Goal: Information Seeking & Learning: Learn about a topic

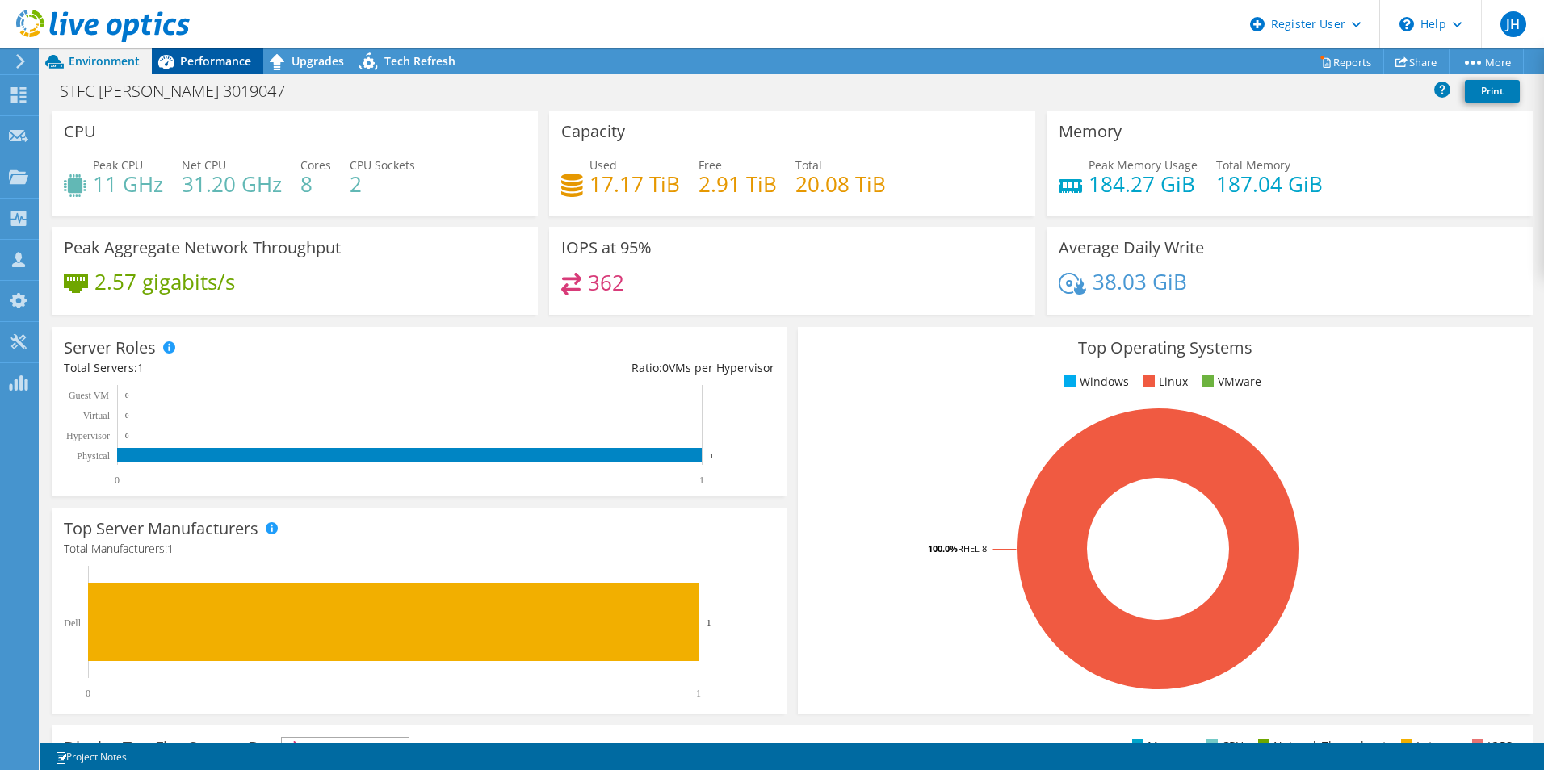
click at [194, 64] on span "Performance" at bounding box center [215, 60] width 71 height 15
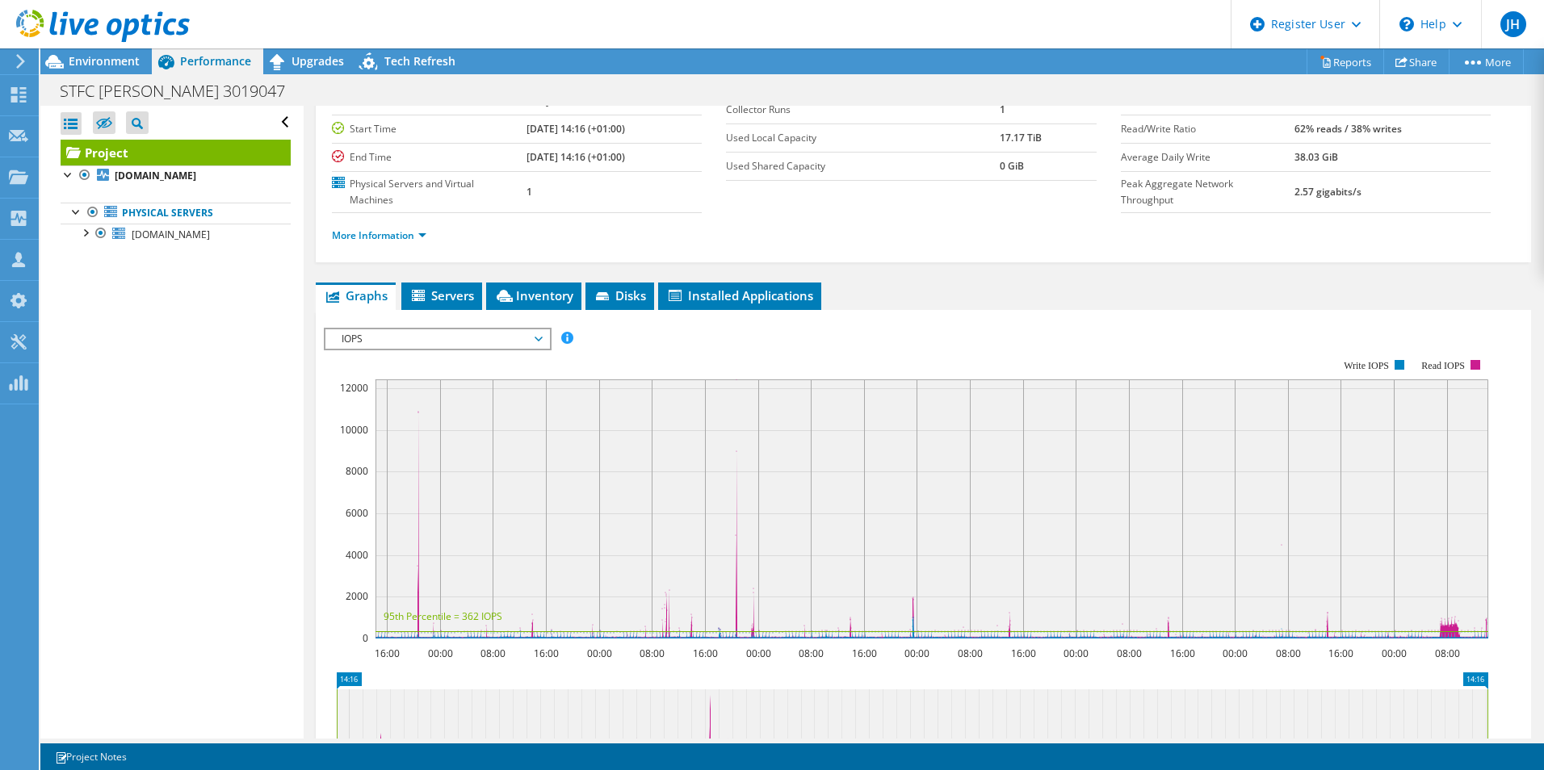
scroll to position [242, 0]
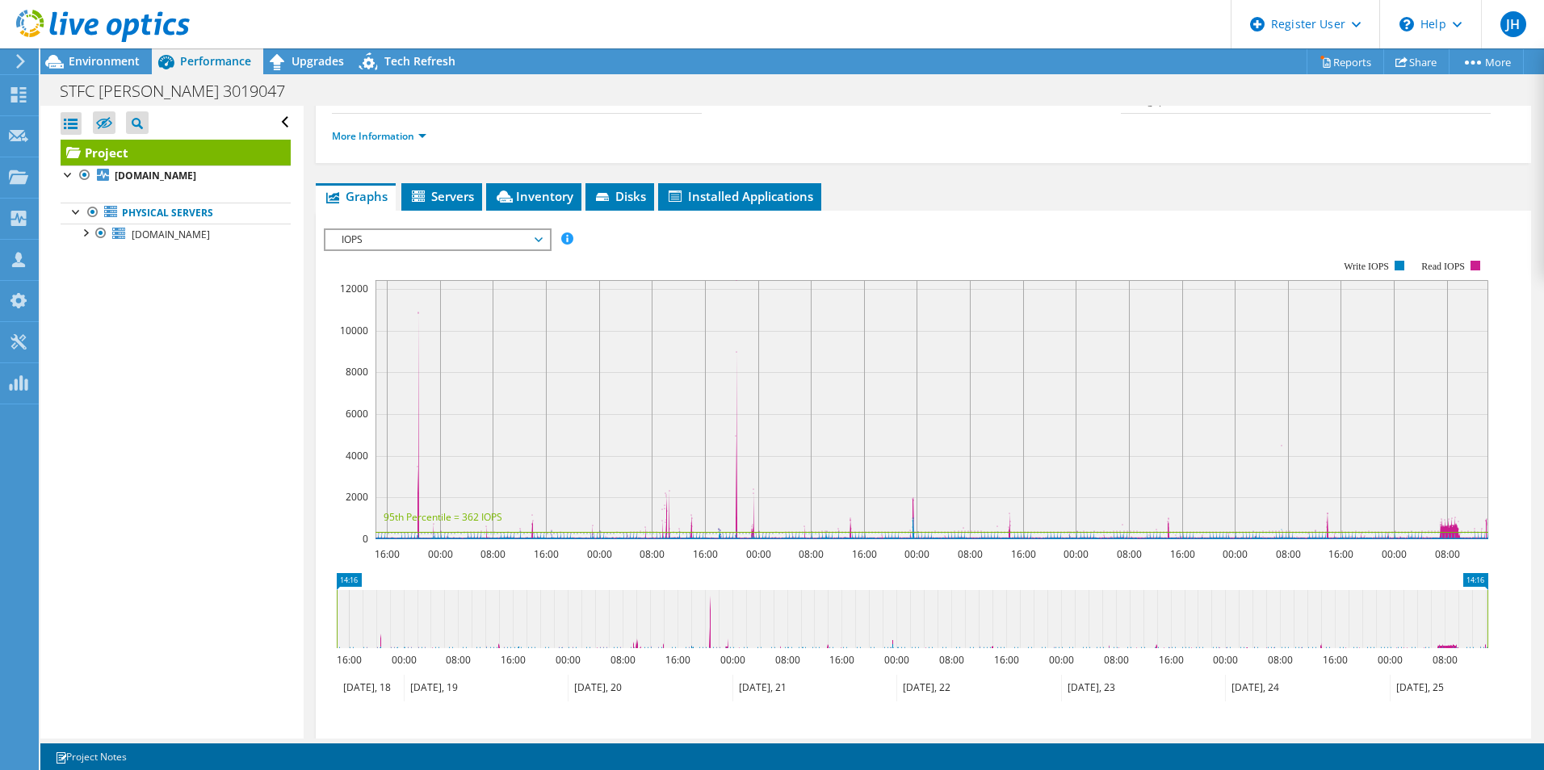
drag, startPoint x: 694, startPoint y: 600, endPoint x: 733, endPoint y: 602, distance: 39.6
click at [733, 602] on icon at bounding box center [912, 619] width 1151 height 58
drag, startPoint x: 338, startPoint y: 589, endPoint x: 371, endPoint y: 589, distance: 33.1
click at [371, 590] on rect at bounding box center [370, 619] width 6 height 58
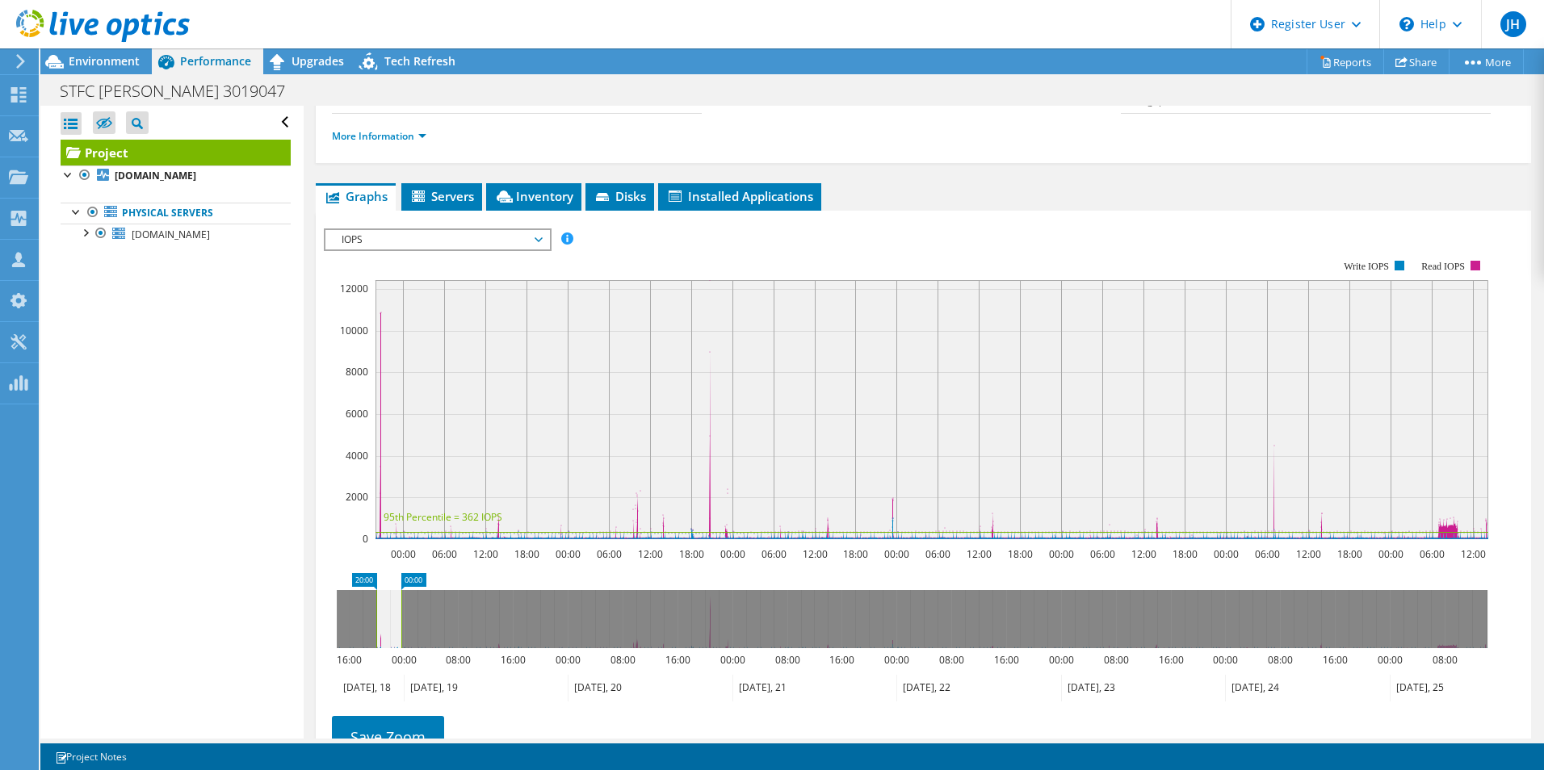
drag, startPoint x: 1488, startPoint y: 596, endPoint x: 401, endPoint y: 544, distance: 1088.9
click at [400, 573] on icon "20:00 00:00 16:00 00:00 08:00 16:00 00:00 08:00 16:00 00:00 08:00 16:00 00:00 0…" at bounding box center [912, 637] width 1177 height 129
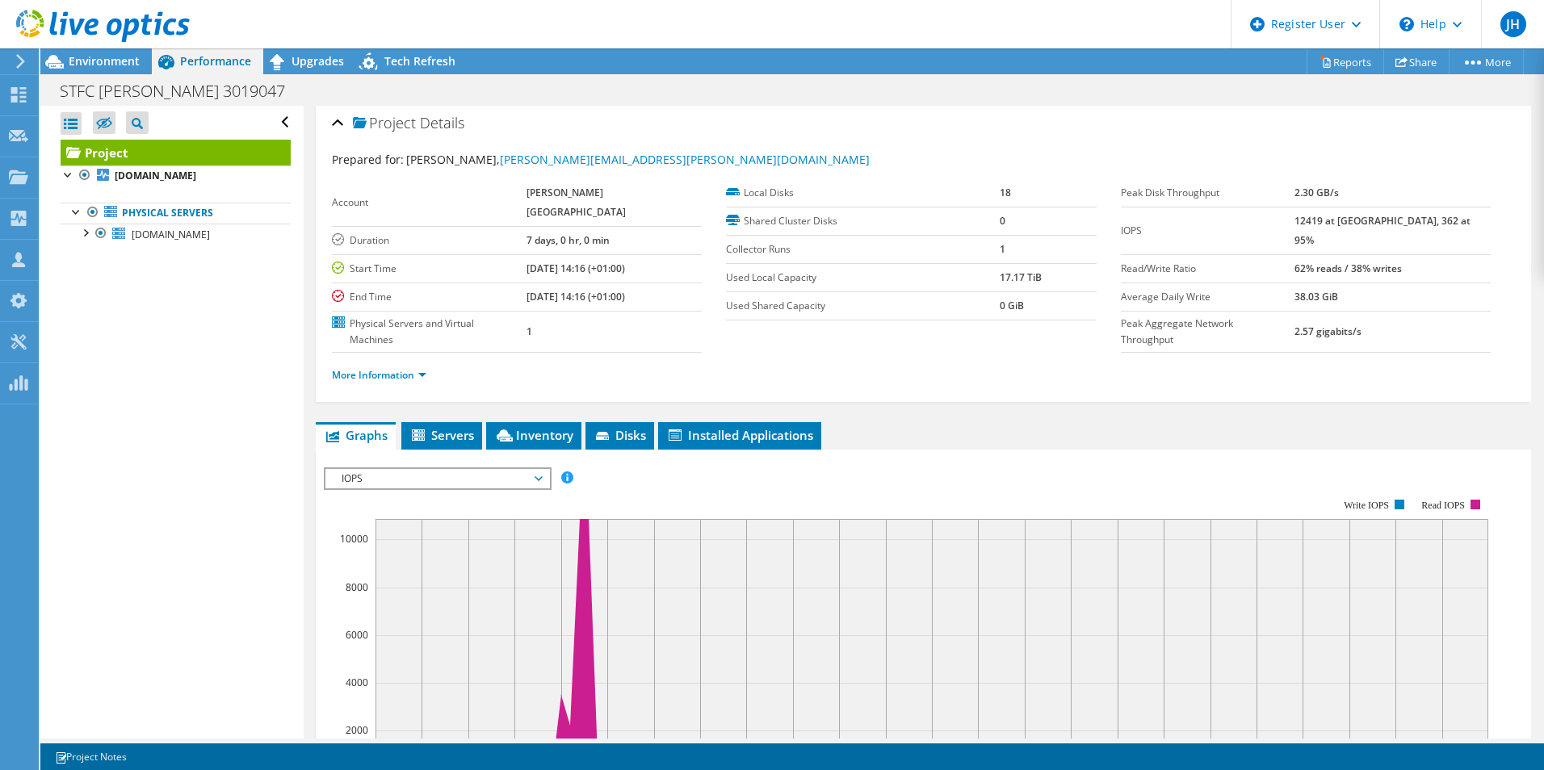
scroll to position [0, 0]
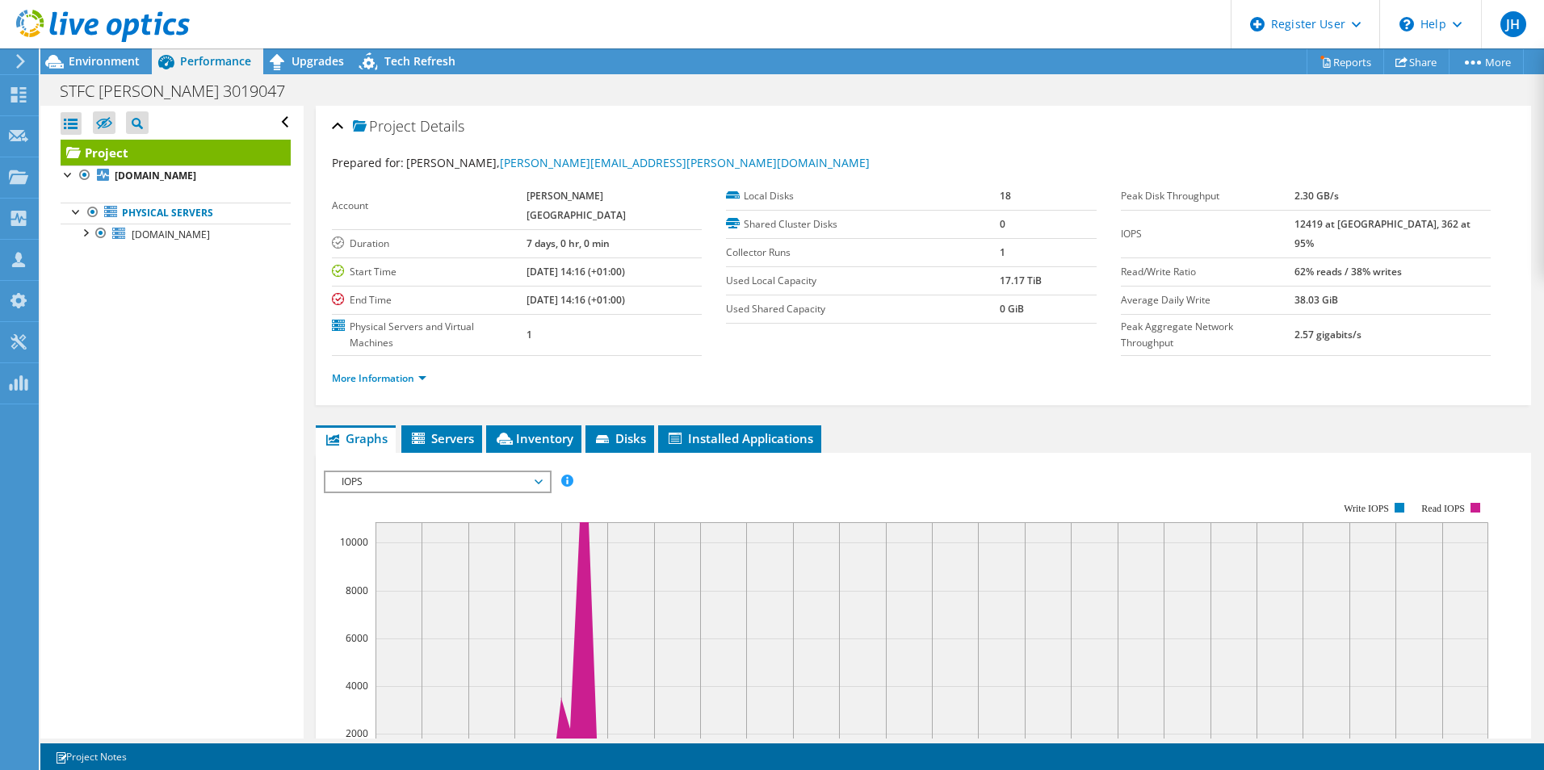
click at [484, 472] on span "IOPS" at bounding box center [437, 481] width 208 height 19
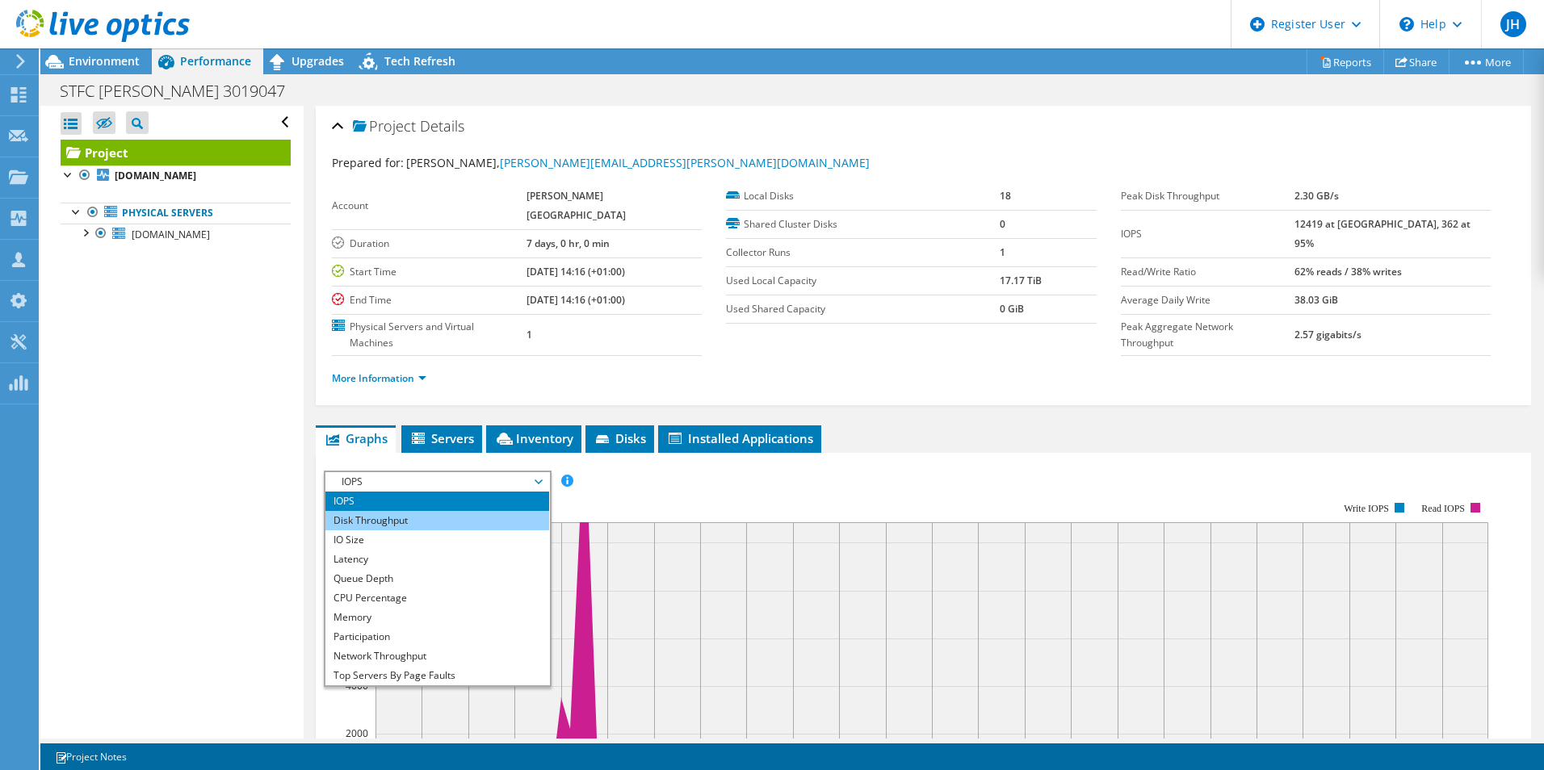
click at [455, 511] on li "Disk Throughput" at bounding box center [437, 520] width 224 height 19
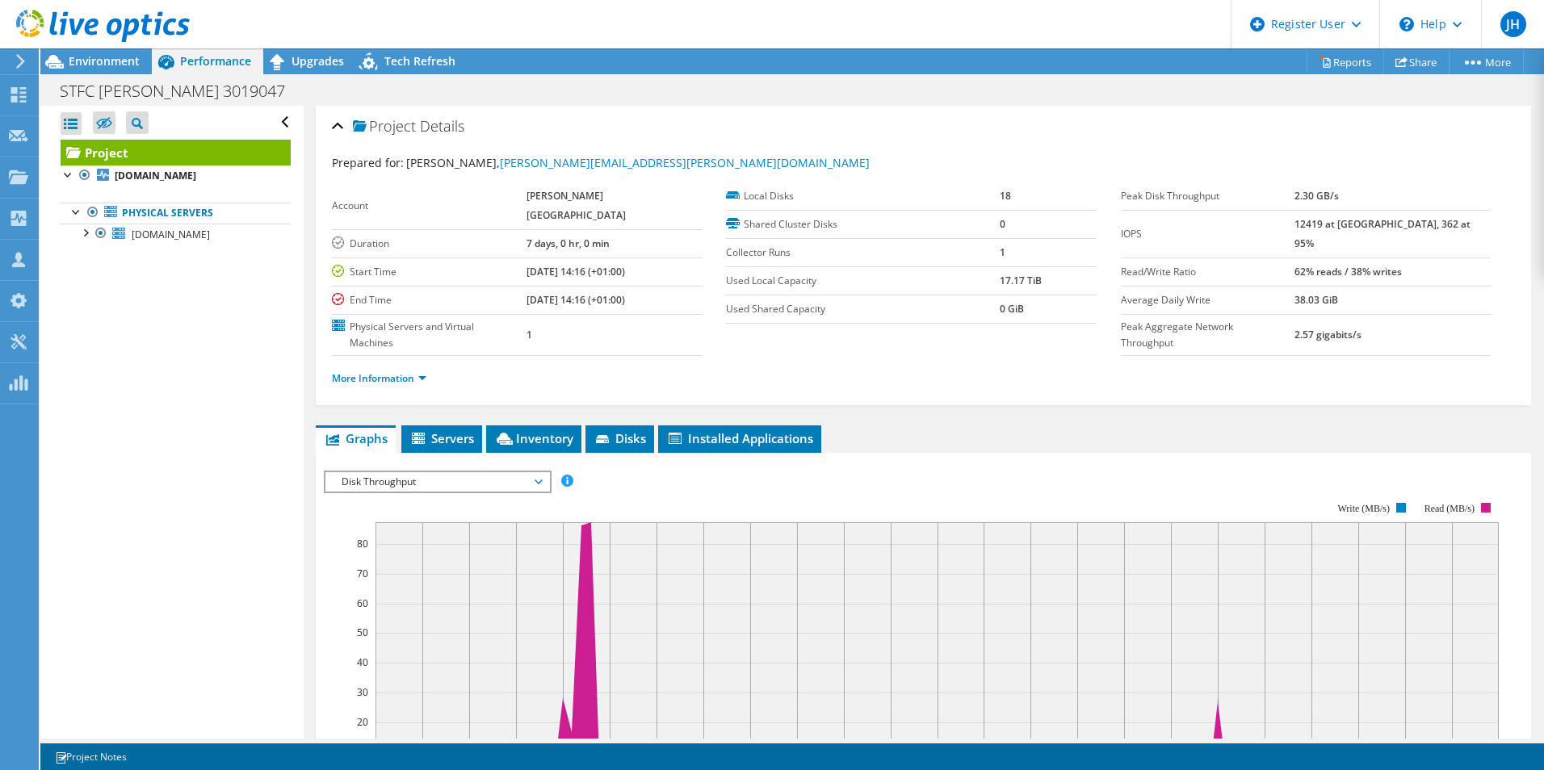
click at [459, 472] on span "Disk Throughput" at bounding box center [437, 481] width 208 height 19
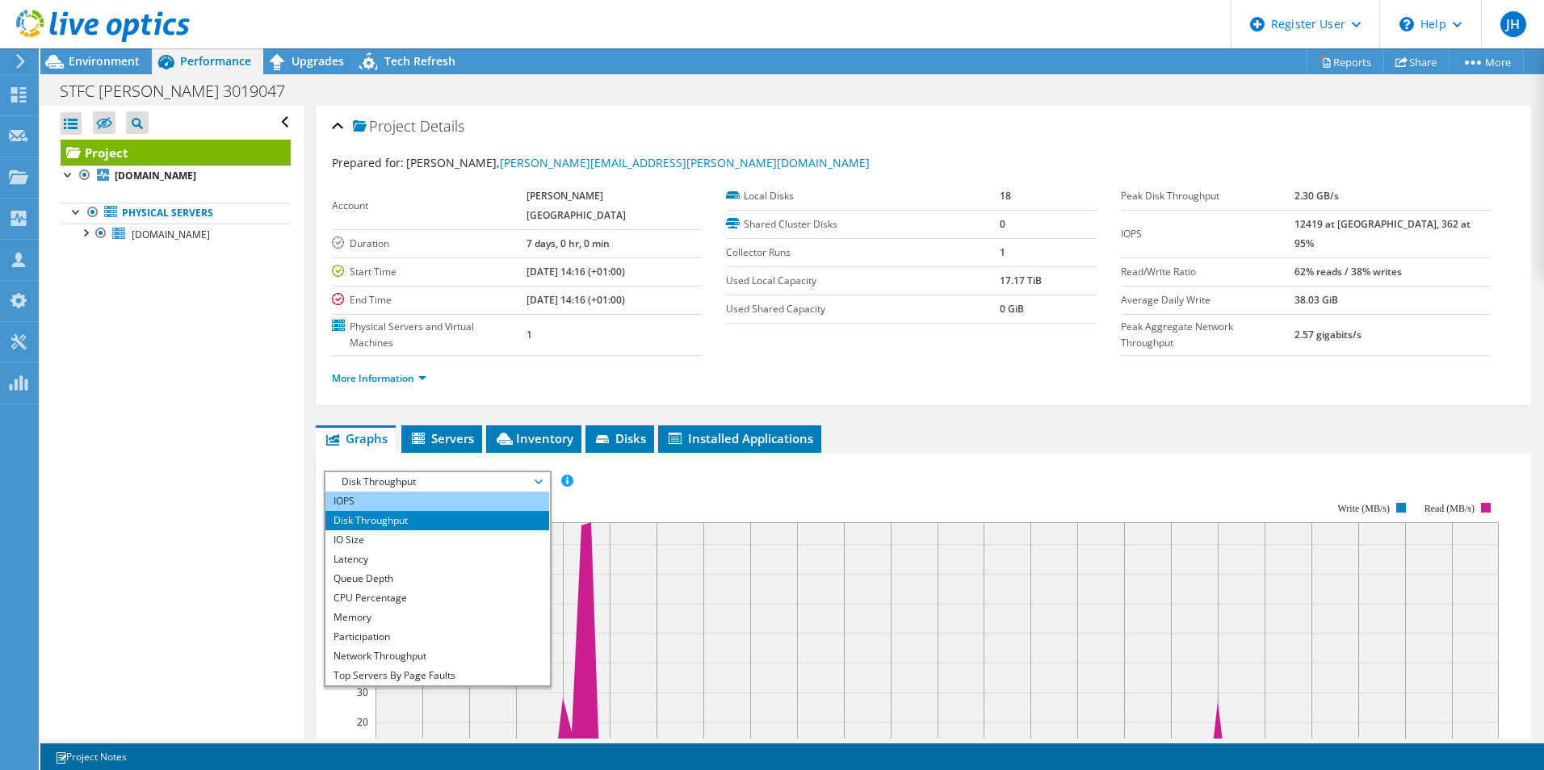
click at [442, 492] on li "IOPS" at bounding box center [437, 501] width 224 height 19
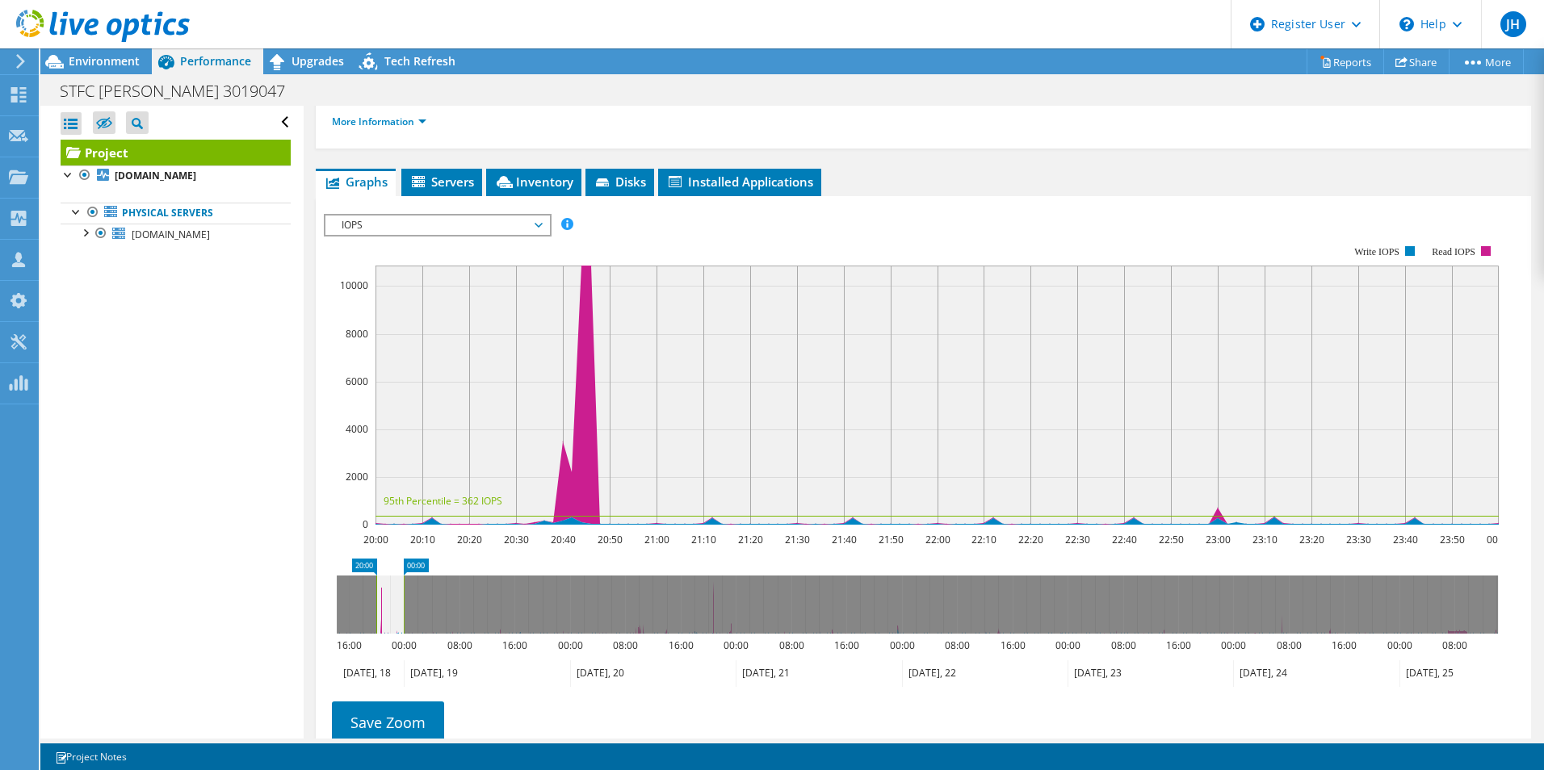
scroll to position [323, 0]
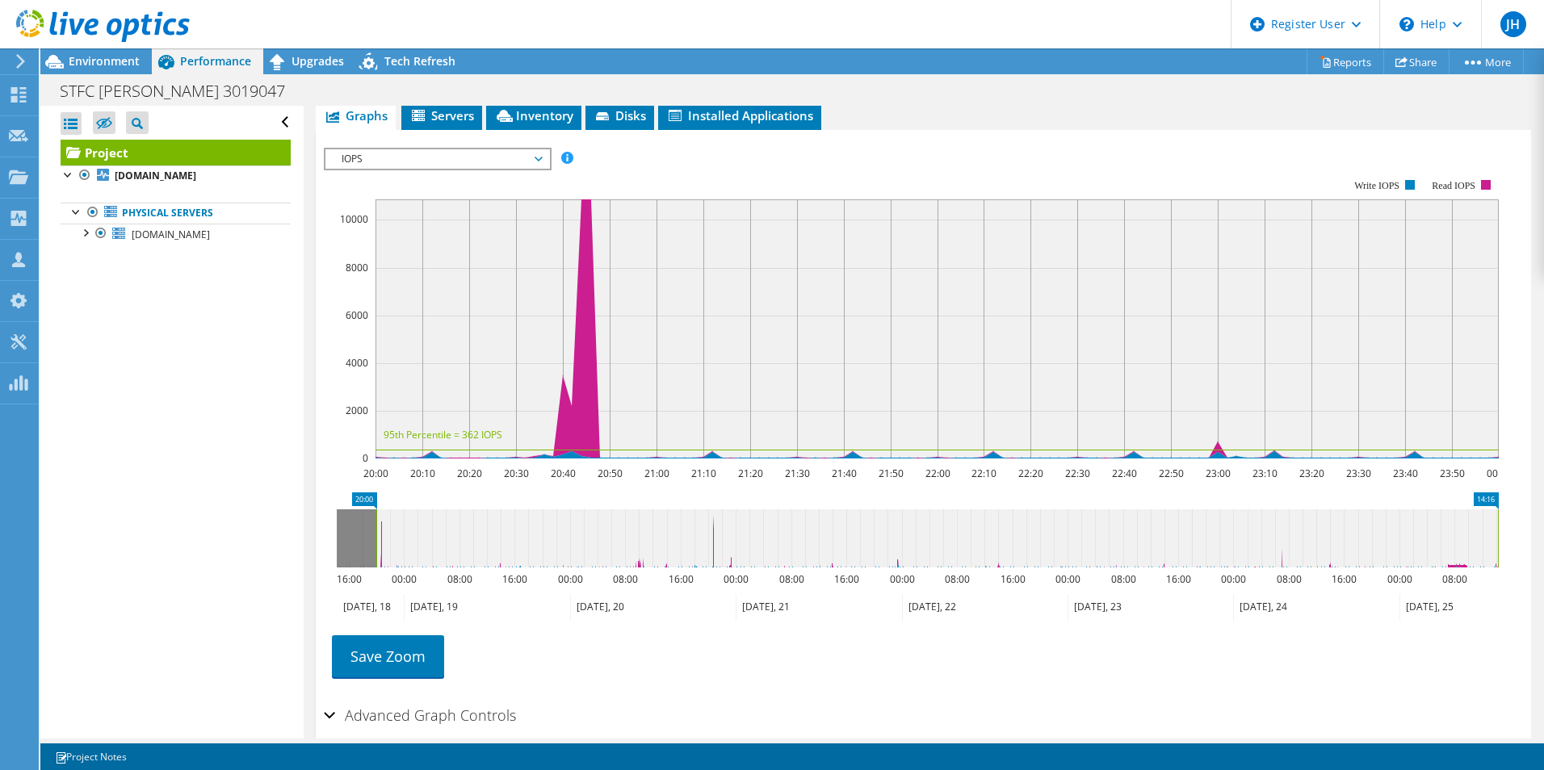
drag, startPoint x: 403, startPoint y: 519, endPoint x: 926, endPoint y: 536, distance: 523.5
click at [1543, 565] on html "JH Dell User [PERSON_NAME] [PERSON_NAME][EMAIL_ADDRESS][PERSON_NAME][DOMAIN_NAM…" at bounding box center [772, 385] width 1544 height 770
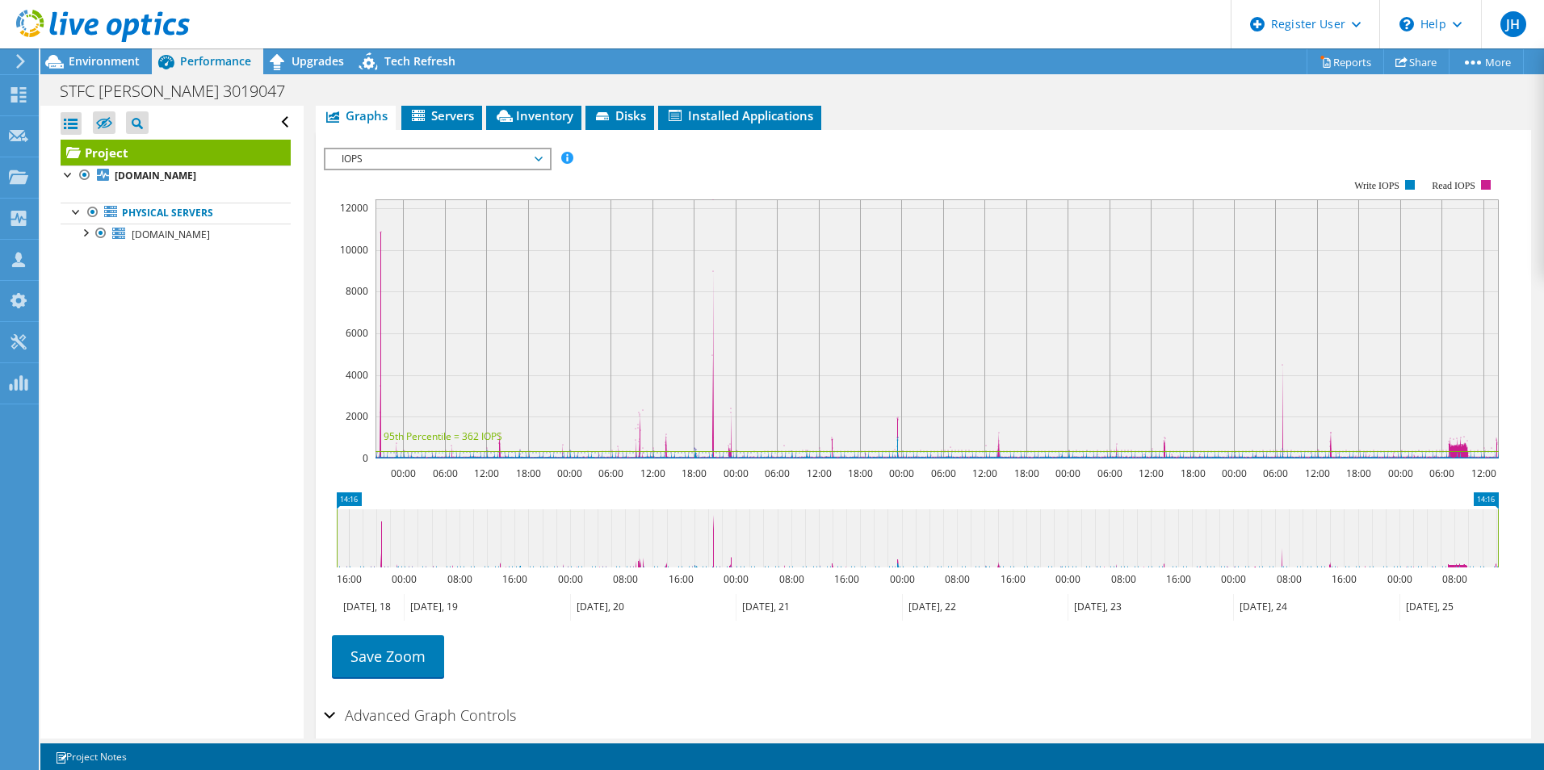
drag, startPoint x: 376, startPoint y: 505, endPoint x: 204, endPoint y: 505, distance: 172.0
click at [201, 502] on div "Open All Close All Hide Excluded Nodes Project Tree Filter" at bounding box center [792, 422] width 1504 height 633
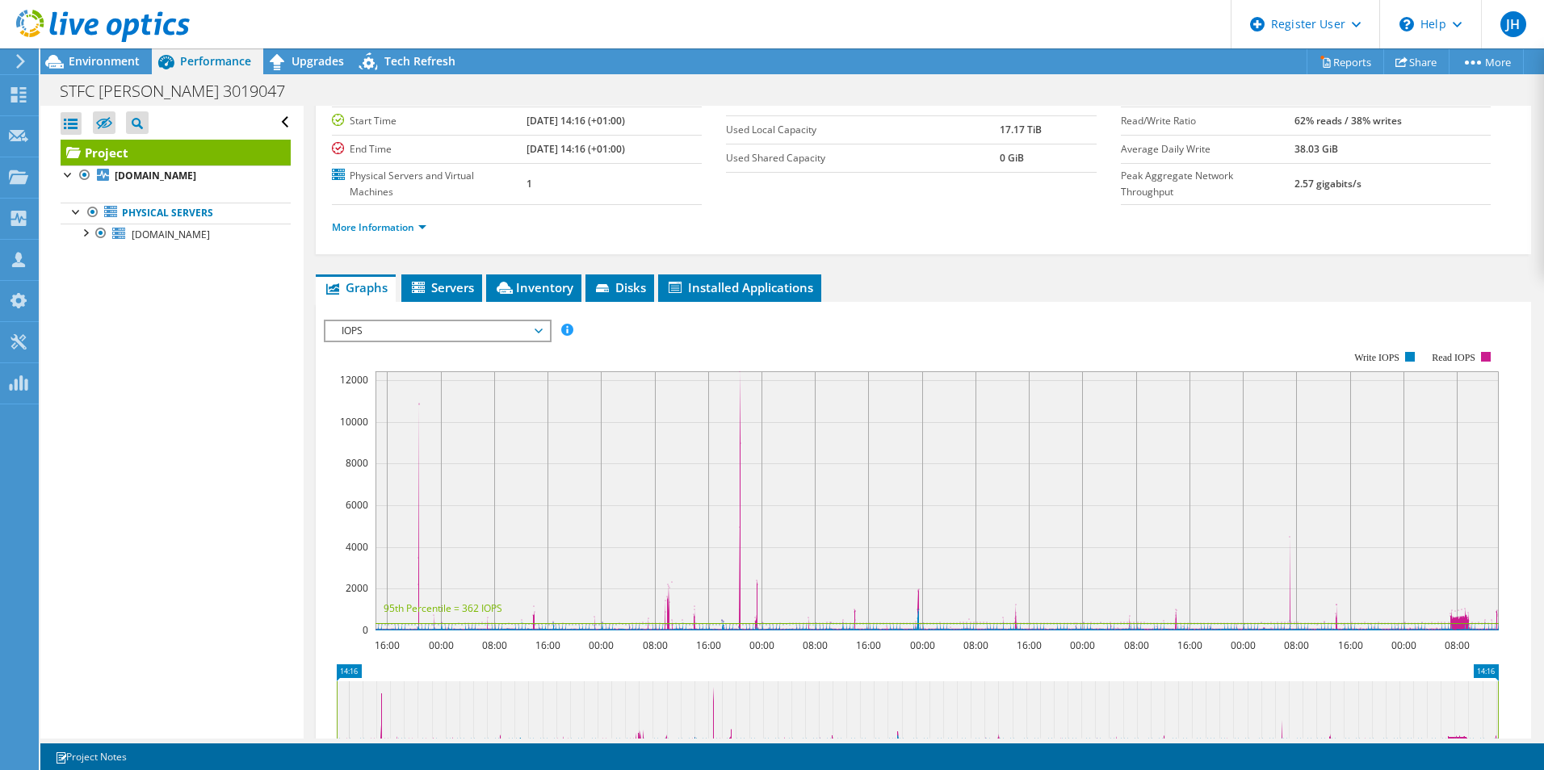
scroll to position [81, 0]
